Goal: Transaction & Acquisition: Purchase product/service

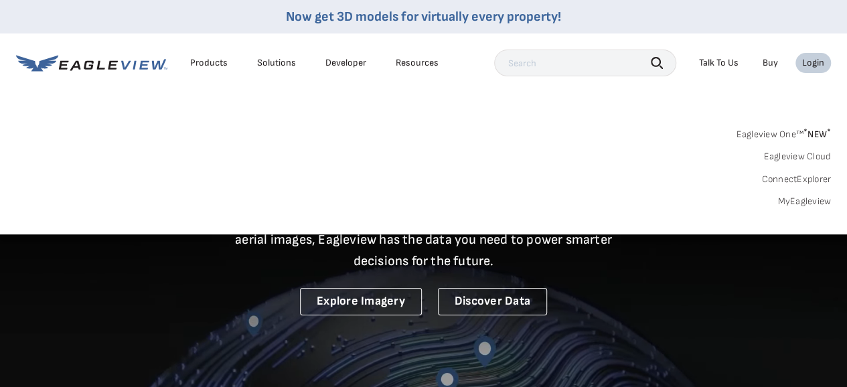
click at [807, 202] on link "MyEagleview" at bounding box center [804, 201] width 54 height 12
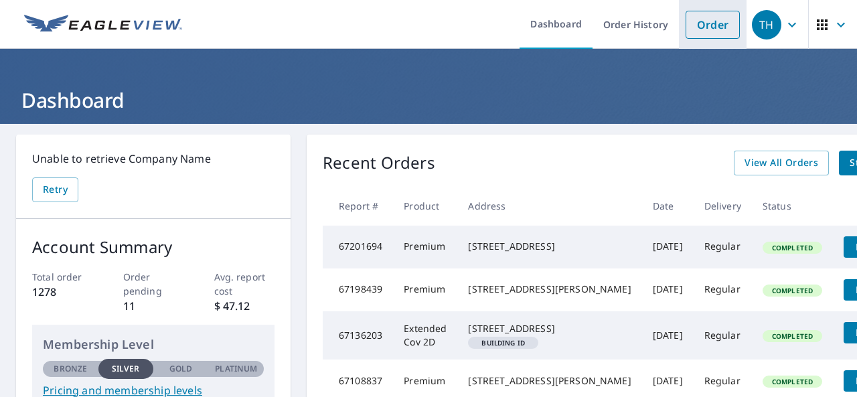
click at [712, 32] on link "Order" at bounding box center [713, 25] width 54 height 28
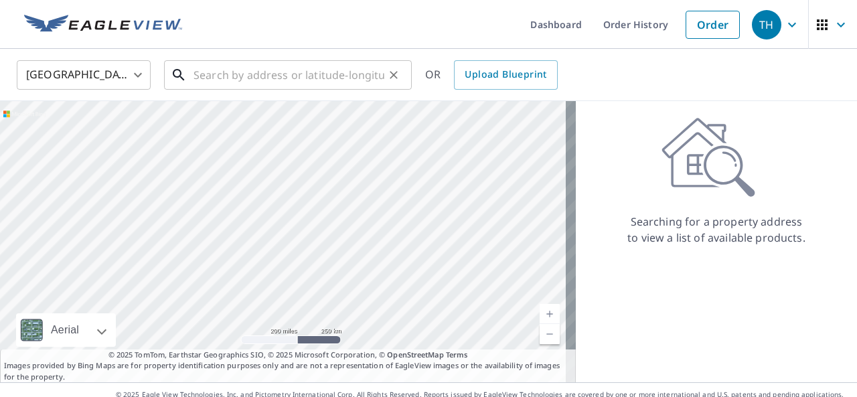
click at [324, 77] on input "text" at bounding box center [288, 74] width 191 height 37
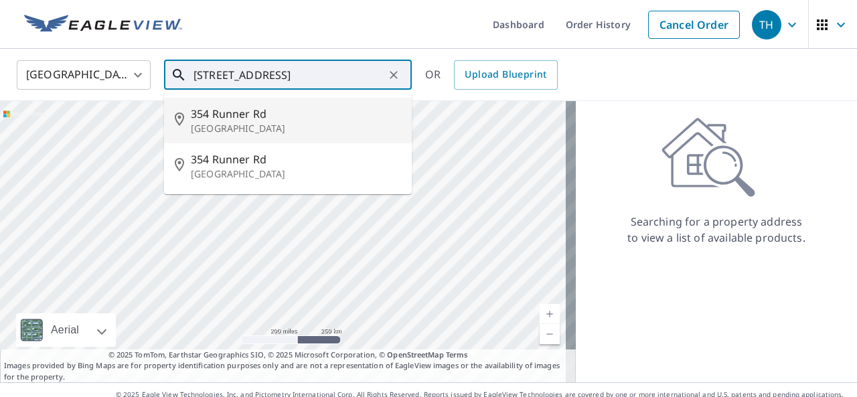
click at [246, 125] on p "[GEOGRAPHIC_DATA]" at bounding box center [296, 128] width 210 height 13
type input "[STREET_ADDRESS]"
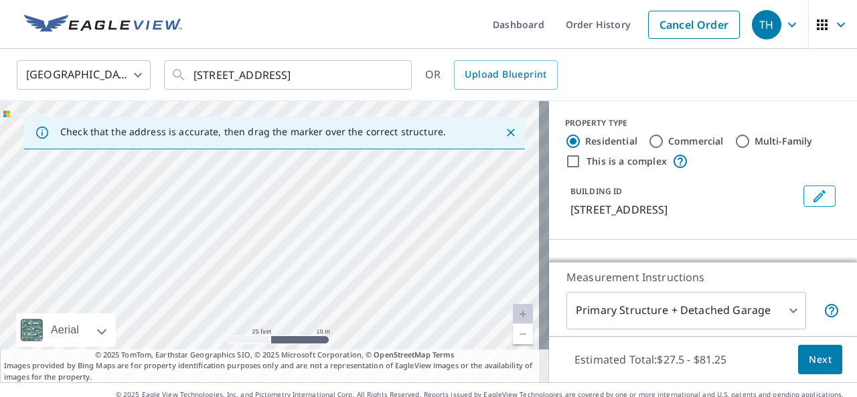
drag, startPoint x: 301, startPoint y: 236, endPoint x: 250, endPoint y: 300, distance: 81.4
click at [248, 305] on div "[STREET_ADDRESS]" at bounding box center [274, 241] width 549 height 281
drag, startPoint x: 390, startPoint y: 214, endPoint x: 331, endPoint y: 325, distance: 126.7
click at [331, 325] on div "[STREET_ADDRESS]" at bounding box center [274, 241] width 549 height 281
drag, startPoint x: 373, startPoint y: 204, endPoint x: 364, endPoint y: 164, distance: 41.2
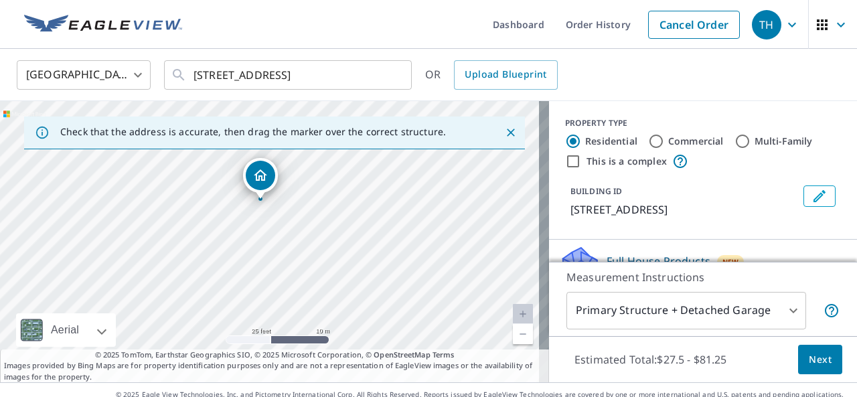
click at [364, 164] on div "[STREET_ADDRESS]" at bounding box center [274, 241] width 549 height 281
drag, startPoint x: 267, startPoint y: 214, endPoint x: 316, endPoint y: 280, distance: 82.9
click at [316, 280] on div "[STREET_ADDRESS]" at bounding box center [274, 241] width 549 height 281
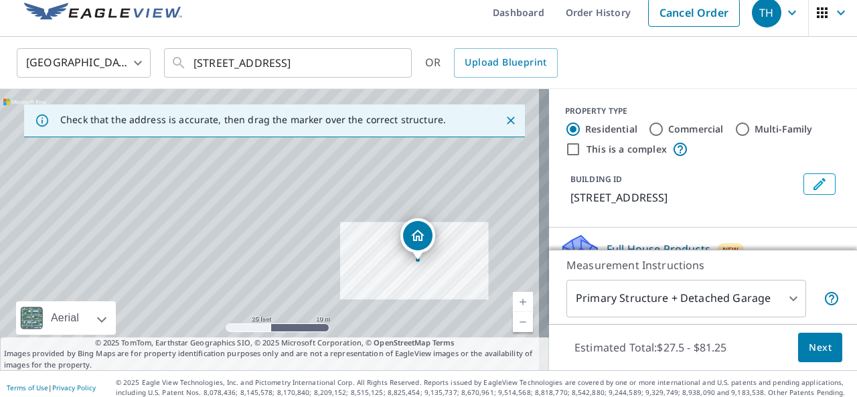
scroll to position [19, 0]
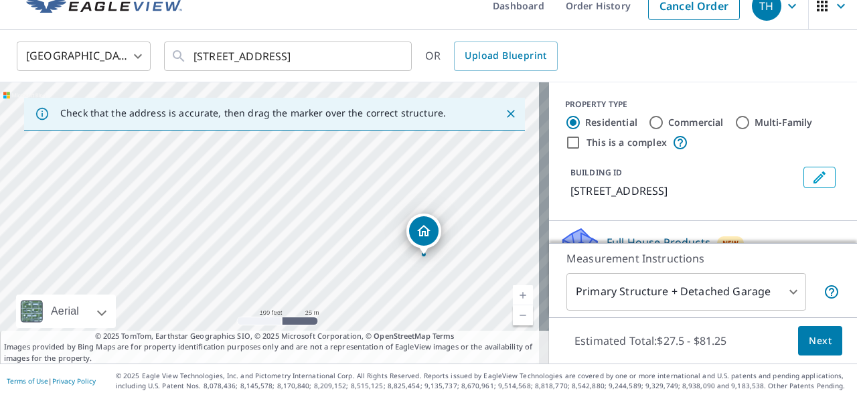
click at [823, 336] on button "Next" at bounding box center [820, 341] width 44 height 30
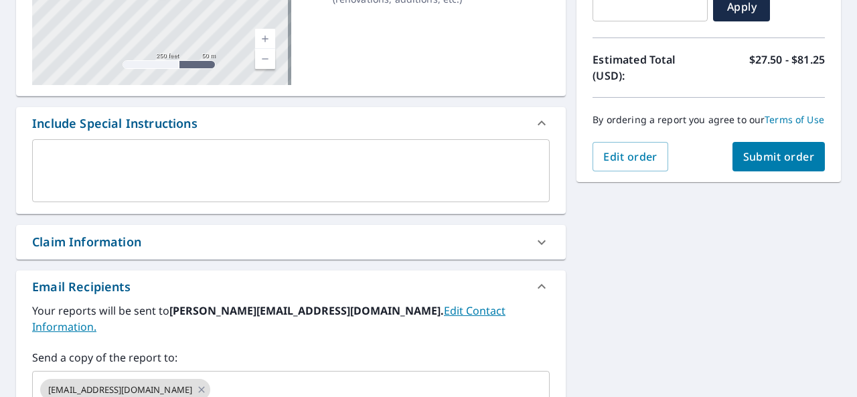
scroll to position [125, 0]
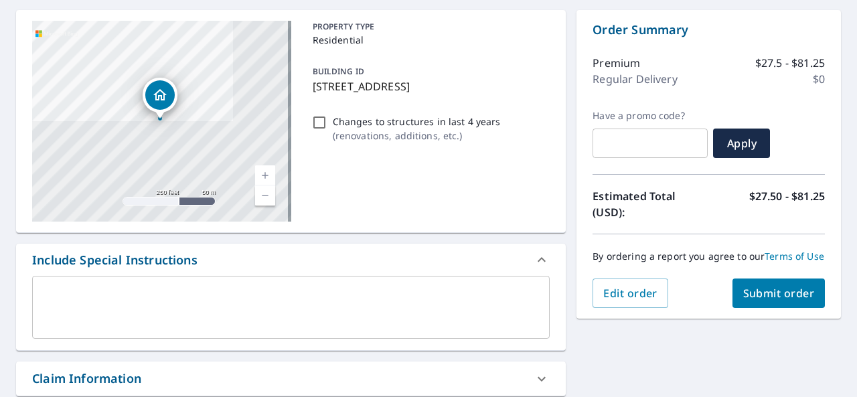
click at [757, 301] on span "Submit order" at bounding box center [779, 293] width 72 height 15
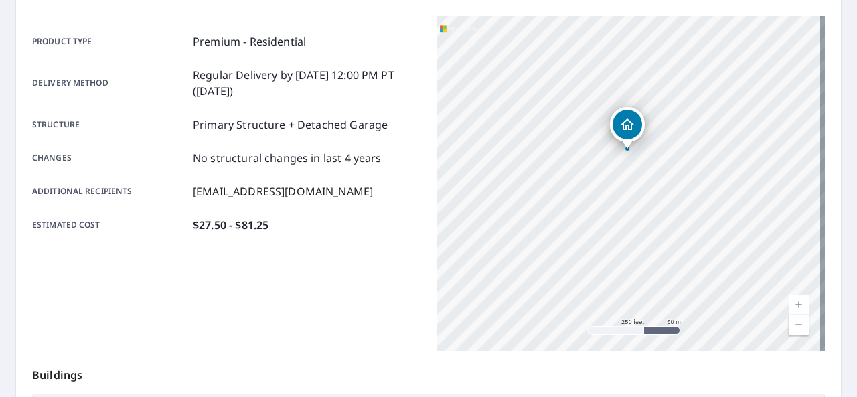
scroll to position [390, 0]
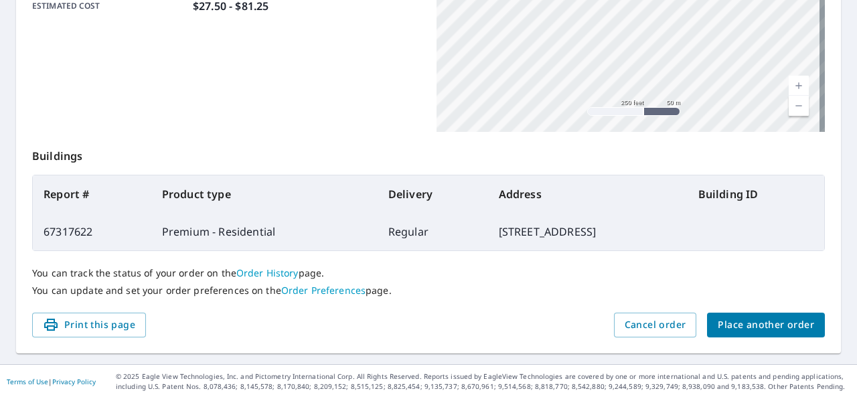
click at [752, 327] on span "Place another order" at bounding box center [766, 325] width 96 height 17
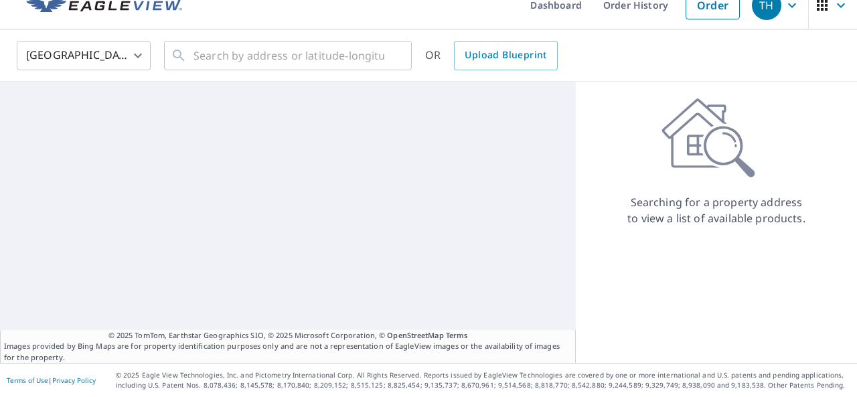
scroll to position [19, 0]
